Goal: Check status: Check status

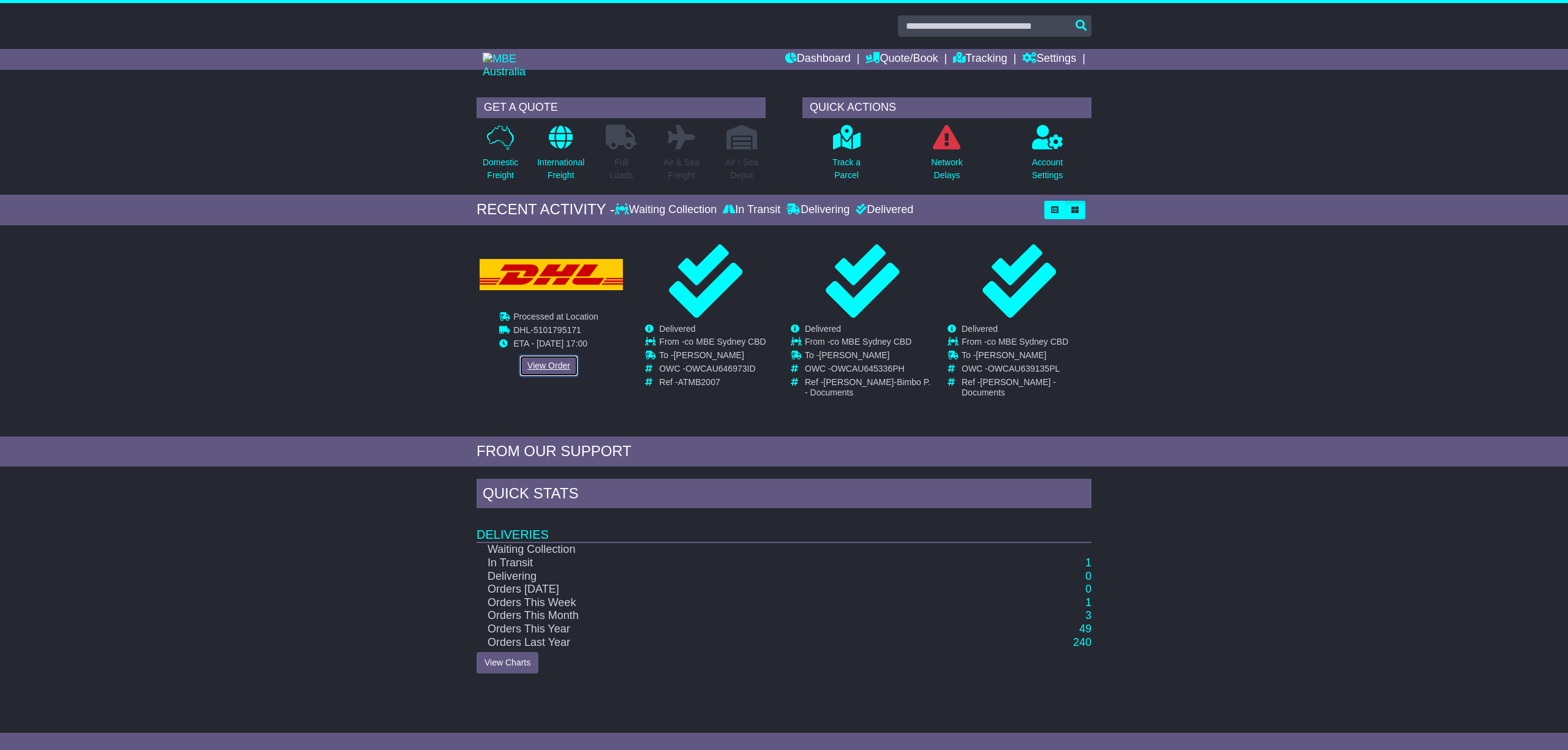
click at [557, 366] on link "View Order" at bounding box center [549, 366] width 59 height 22
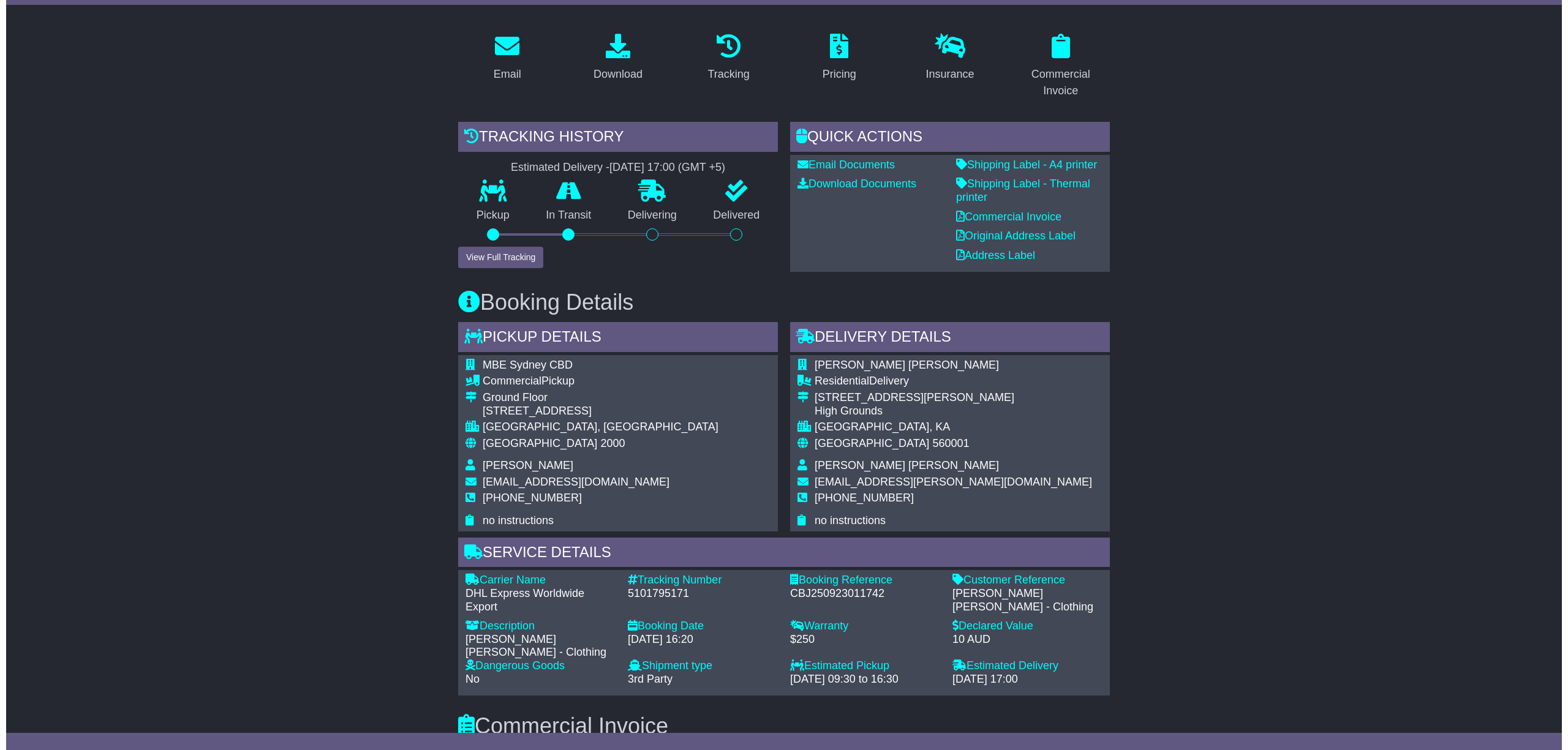
scroll to position [81, 0]
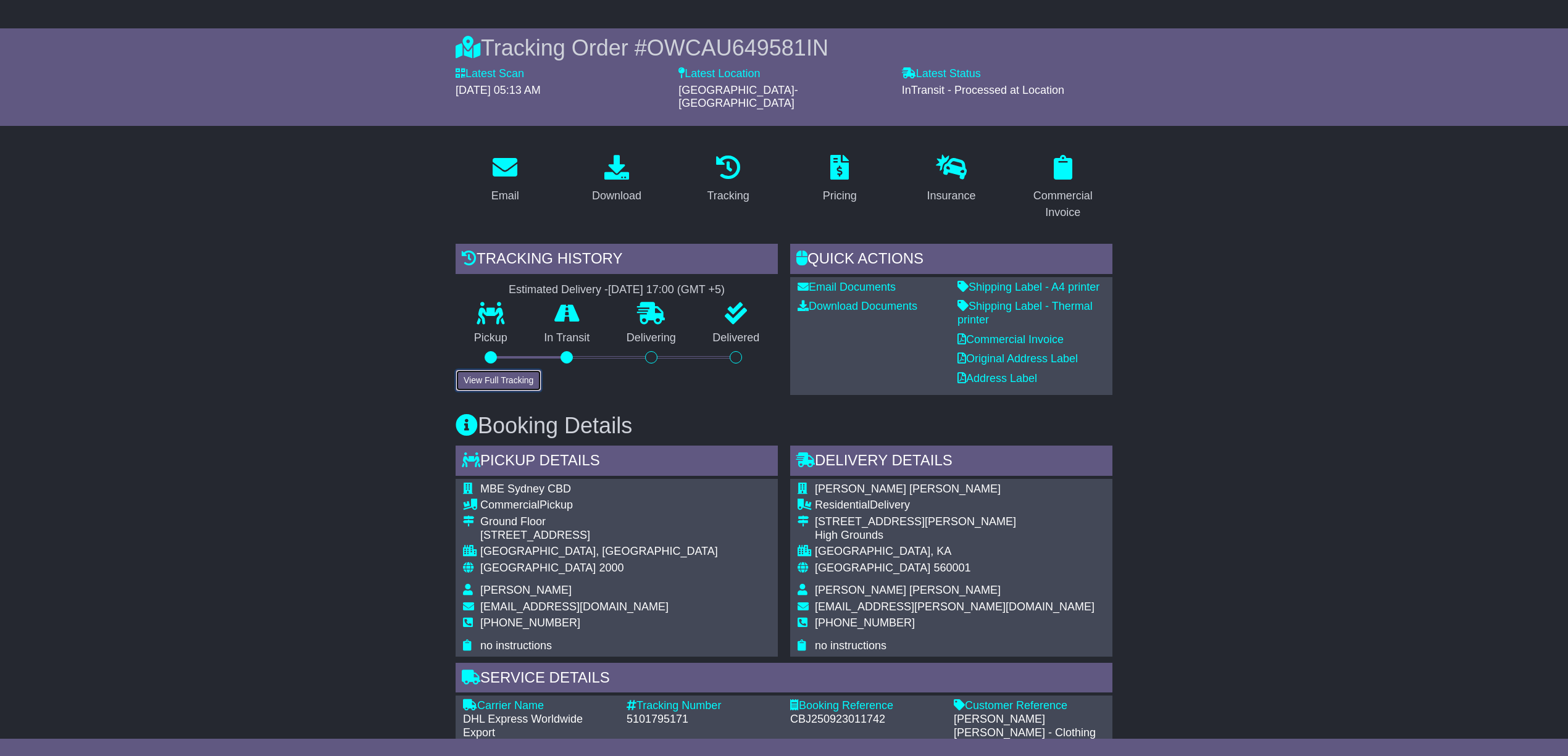
click at [524, 370] on button "View Full Tracking" at bounding box center [498, 380] width 86 height 22
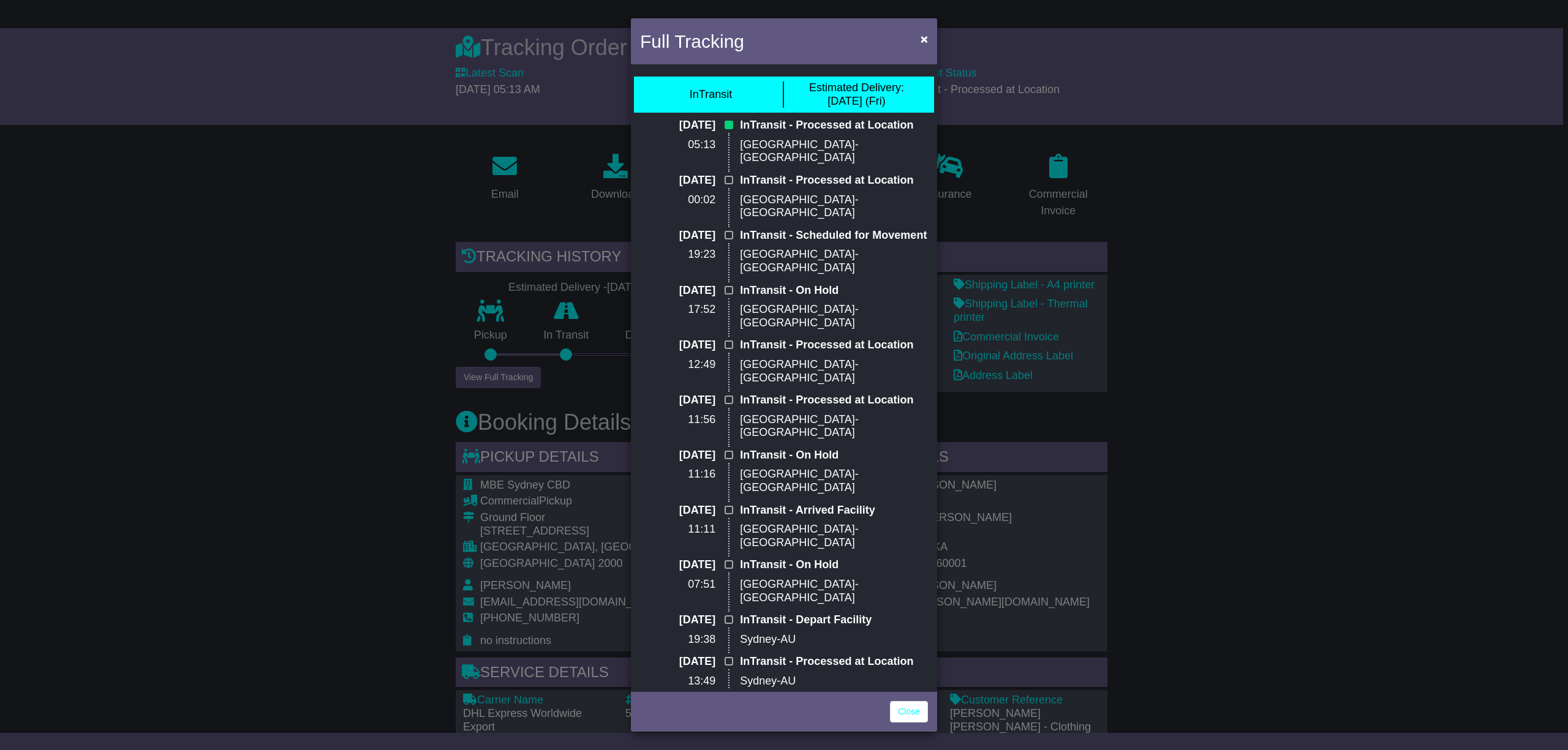
click at [1243, 265] on div "Full Tracking × InTransit Estimated Delivery: [DATE] (Fri) [DATE] 05:13 InTrans…" at bounding box center [784, 375] width 1568 height 750
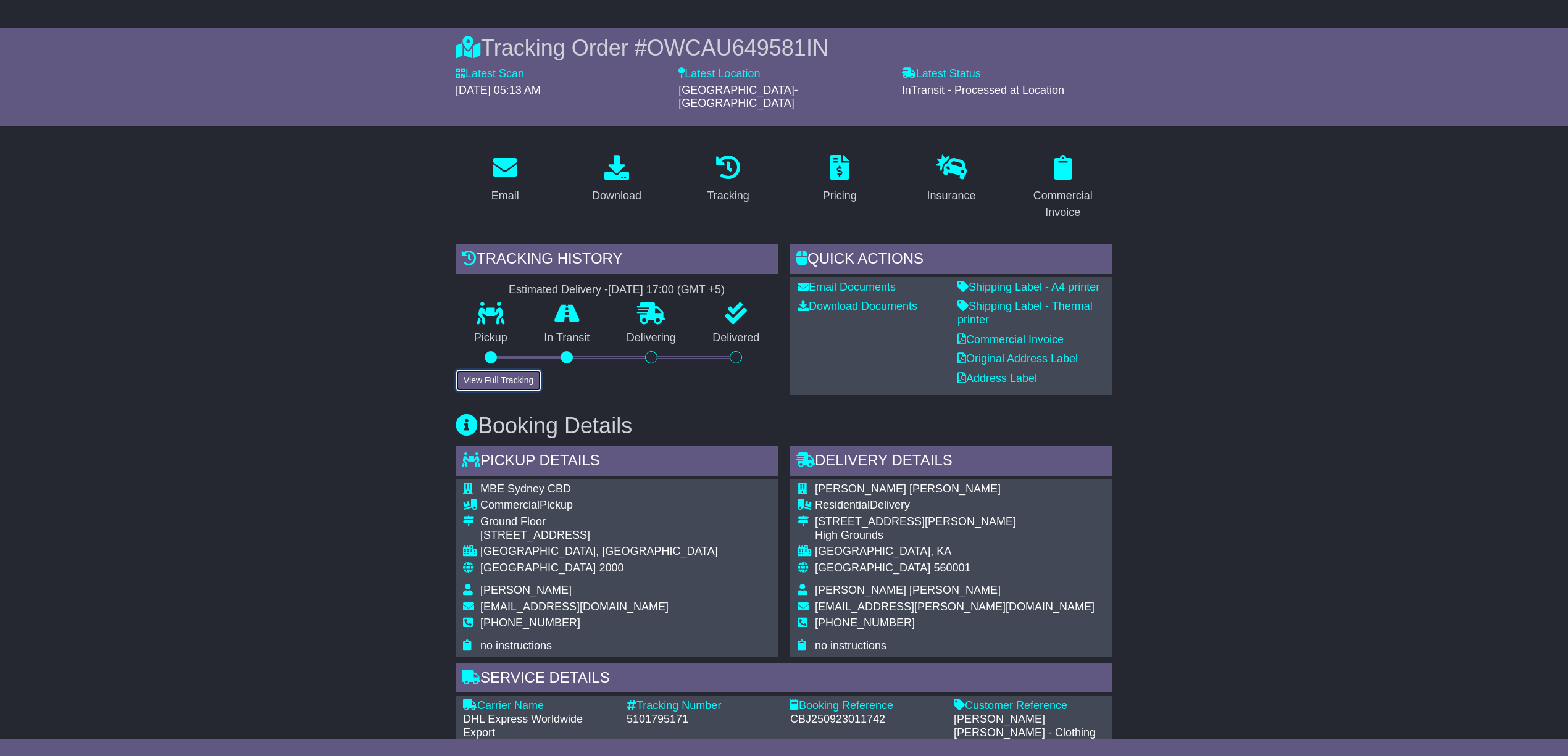
click at [482, 371] on button "View Full Tracking" at bounding box center [498, 380] width 86 height 22
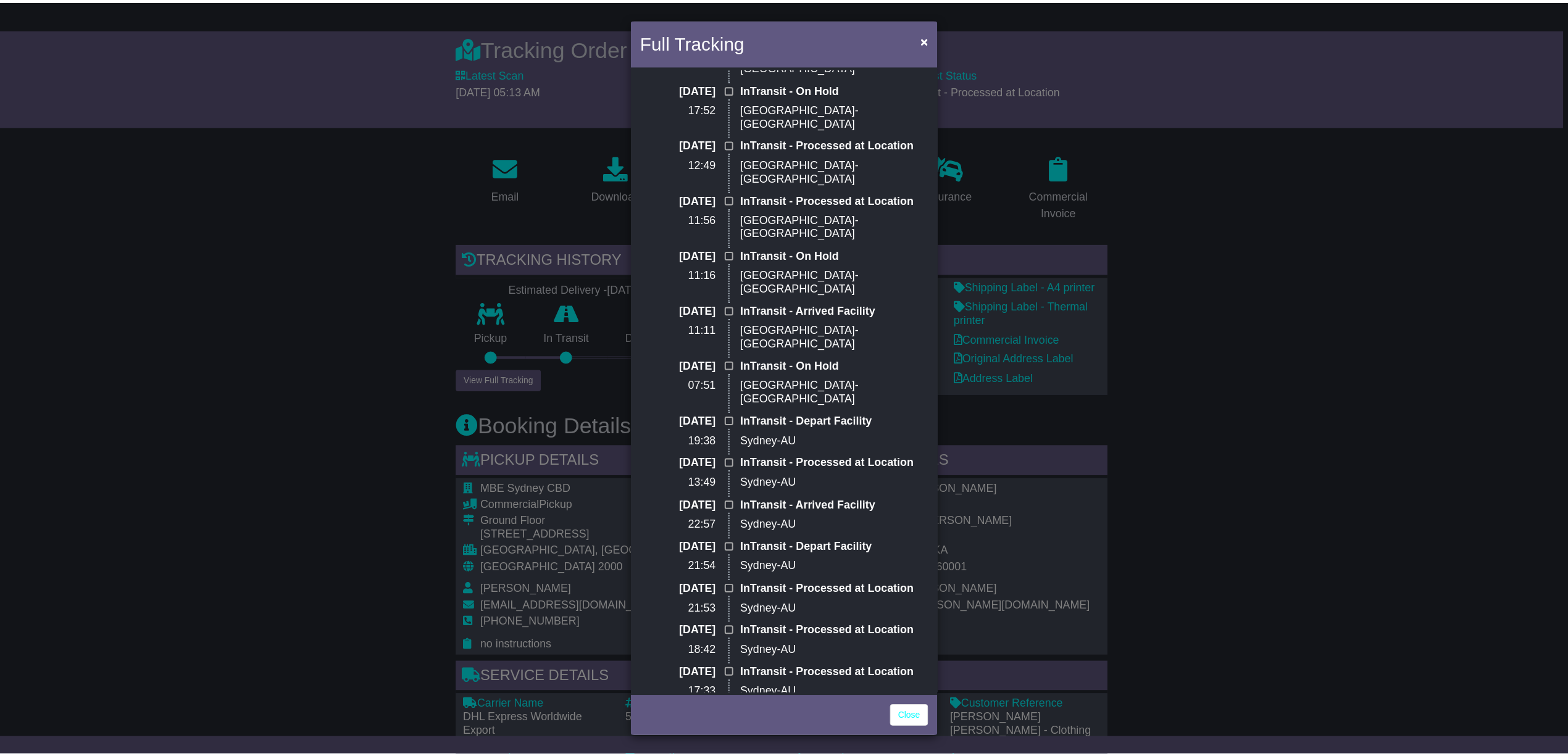
scroll to position [0, 0]
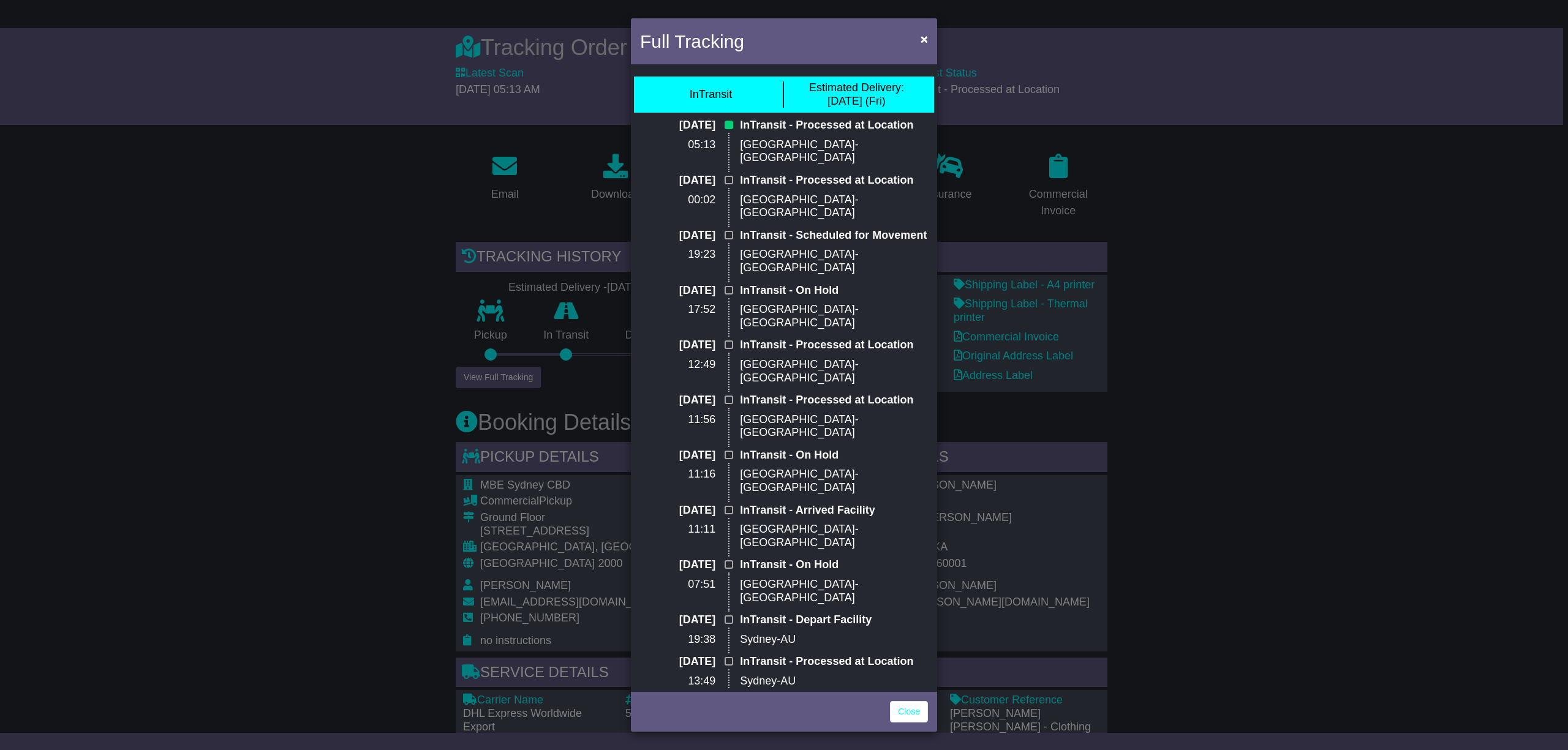
click at [1196, 343] on div "Full Tracking × InTransit Estimated Delivery: [DATE] (Fri) [DATE] 05:13 InTrans…" at bounding box center [784, 375] width 1568 height 750
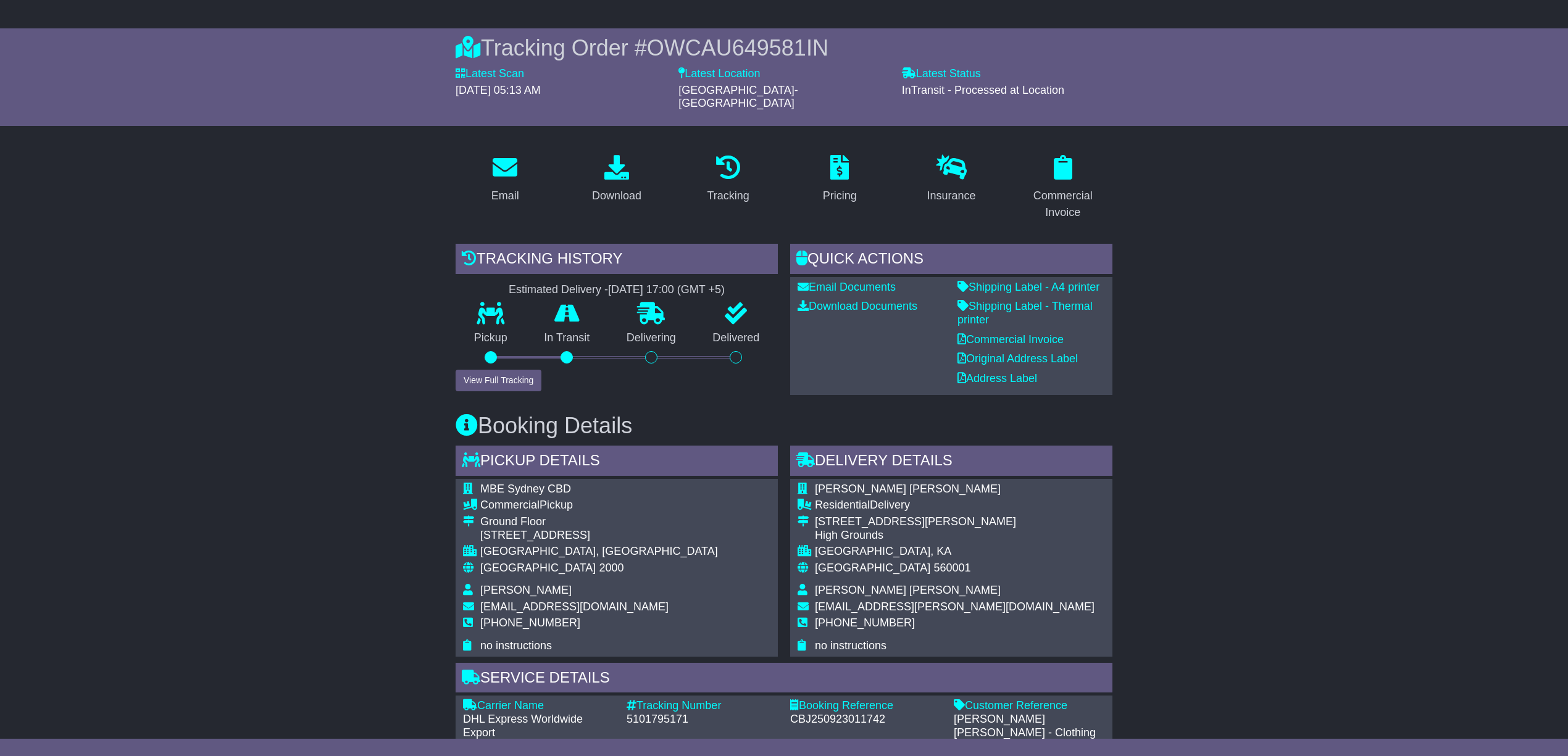
click at [704, 45] on span "OWCAU649581IN" at bounding box center [737, 48] width 181 height 26
copy span "OWCAU649581IN"
